Goal: Task Accomplishment & Management: Manage account settings

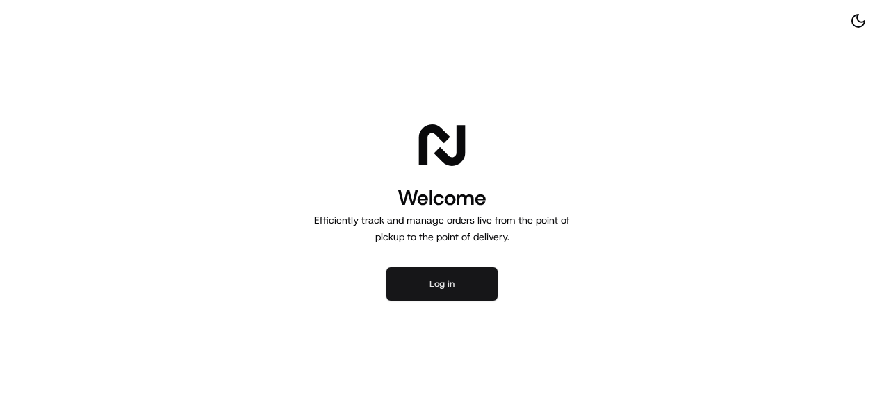
click at [416, 276] on button "Log in" at bounding box center [441, 284] width 111 height 33
